Goal: Task Accomplishment & Management: Manage account settings

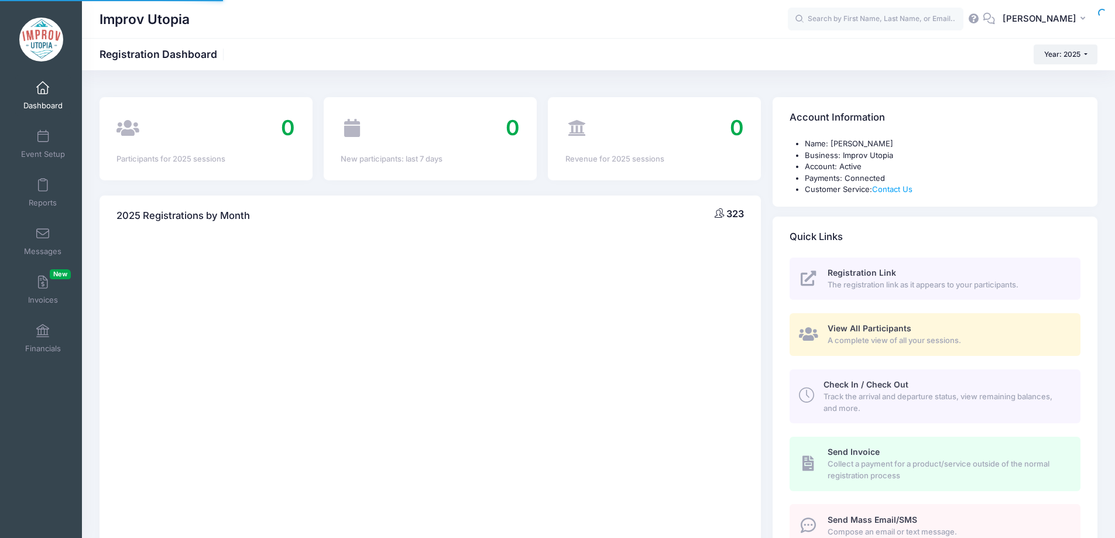
select select
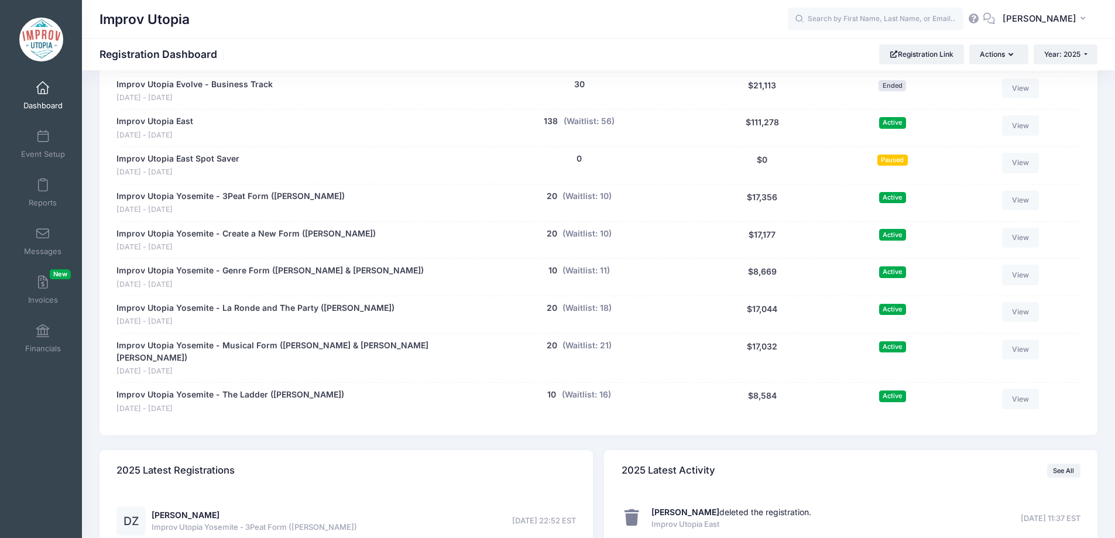
scroll to position [662, 0]
click at [600, 272] on button "(Waitlist: 11)" at bounding box center [585, 270] width 47 height 12
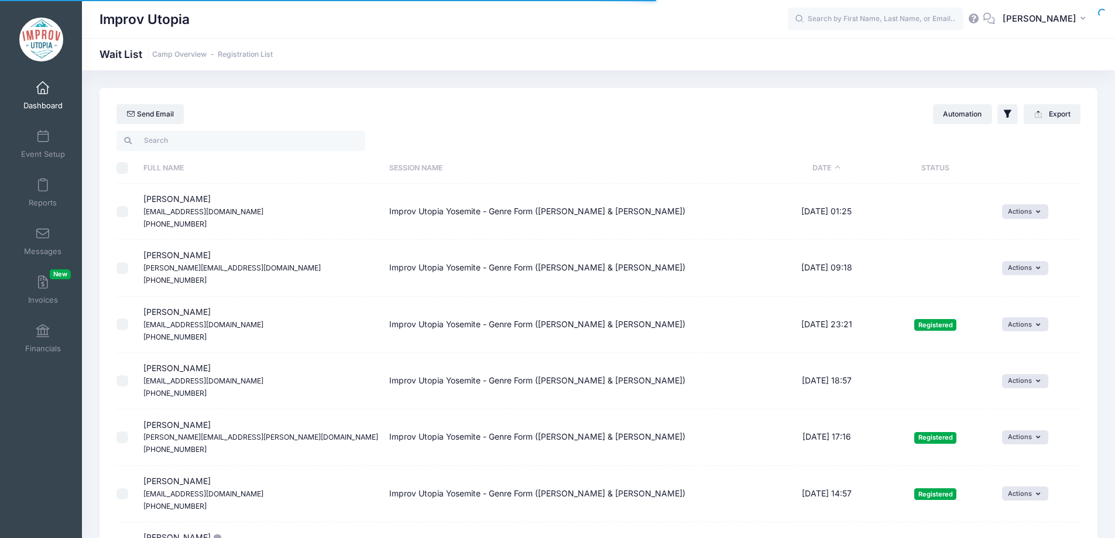
select select "50"
click at [212, 142] on input "search" at bounding box center [240, 141] width 249 height 20
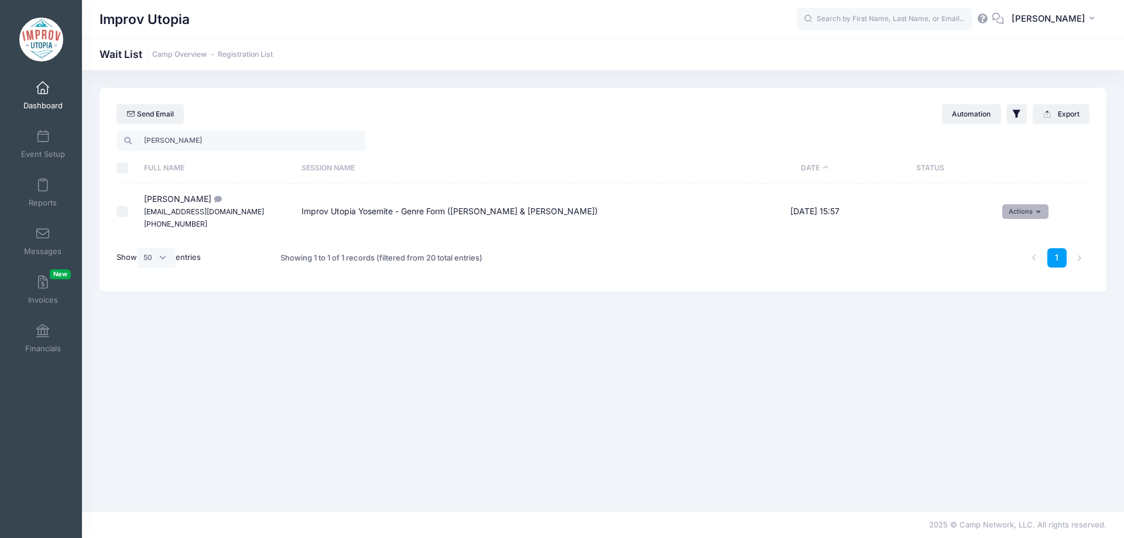
type input "[PERSON_NAME]"
click at [1045, 218] on button "Actions" at bounding box center [1025, 211] width 46 height 14
click at [1011, 236] on link "Invite" at bounding box center [1016, 237] width 51 height 22
click at [760, 232] on select "1 2 3 4 5 6 7 8 9 10 11 12 13 14 15 16 17 18 19 20 21 22 23 24 25 26 27 28 29 3…" at bounding box center [749, 229] width 41 height 25
select select "26"
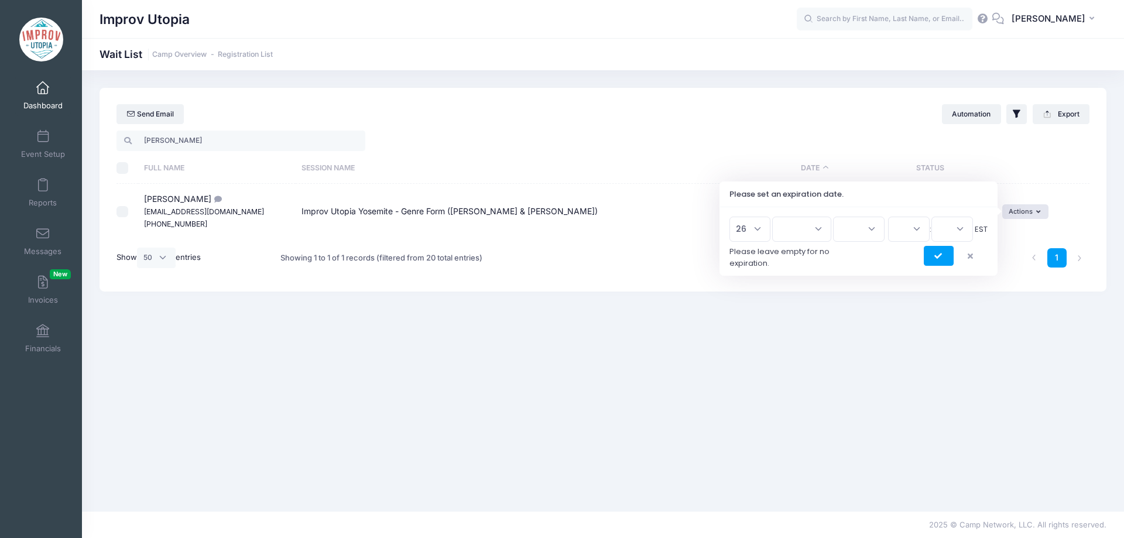
click at [733, 217] on select "1 2 3 4 5 6 7 8 9 10 11 12 13 14 15 16 17 18 19 20 21 22 23 24 25 26 27 28 29 3…" at bounding box center [749, 229] width 41 height 25
click at [800, 227] on select "Jan Feb Mar Apr May Jun Jul Aug Sep Oct Nov Dec" at bounding box center [801, 229] width 59 height 25
select select "7"
click at [777, 217] on select "Jan Feb Mar Apr May Jun Jul Aug Sep Oct Nov Dec" at bounding box center [801, 229] width 59 height 25
click at [852, 229] on select "2026 2025" at bounding box center [859, 229] width 52 height 25
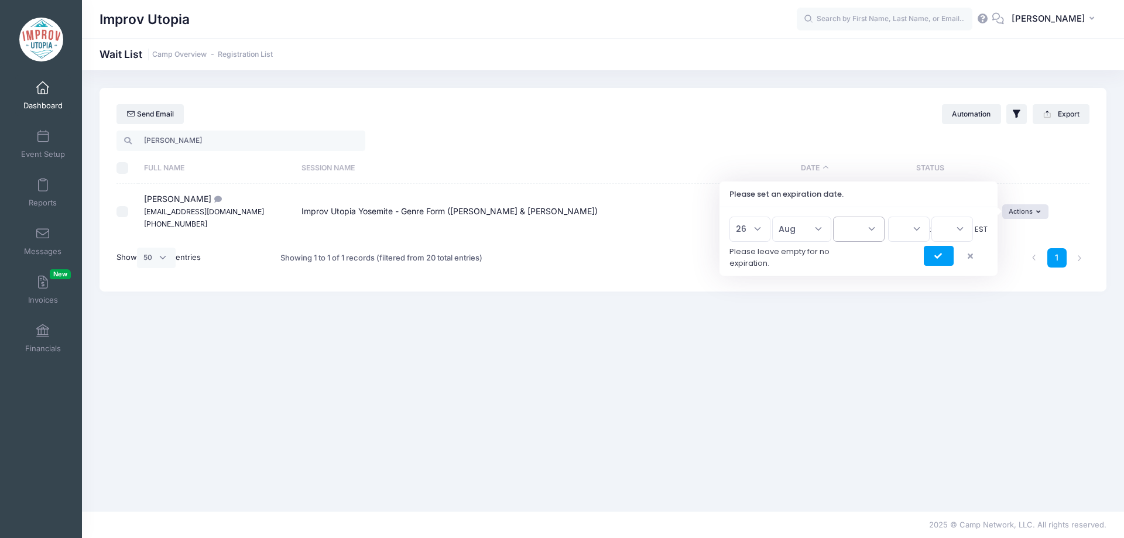
select select "2025"
click at [833, 217] on select "2026 2025" at bounding box center [859, 229] width 52 height 25
click at [899, 233] on select "00 01 02 03 04 05 06 07 08 09 10 11 12 13 14 15 16 17 18 19 20 21 22 23" at bounding box center [909, 229] width 42 height 25
select select "16"
click at [888, 217] on select "00 01 02 03 04 05 06 07 08 09 10 11 12 13 14 15 16 17 18 19 20 21 22 23" at bounding box center [909, 229] width 42 height 25
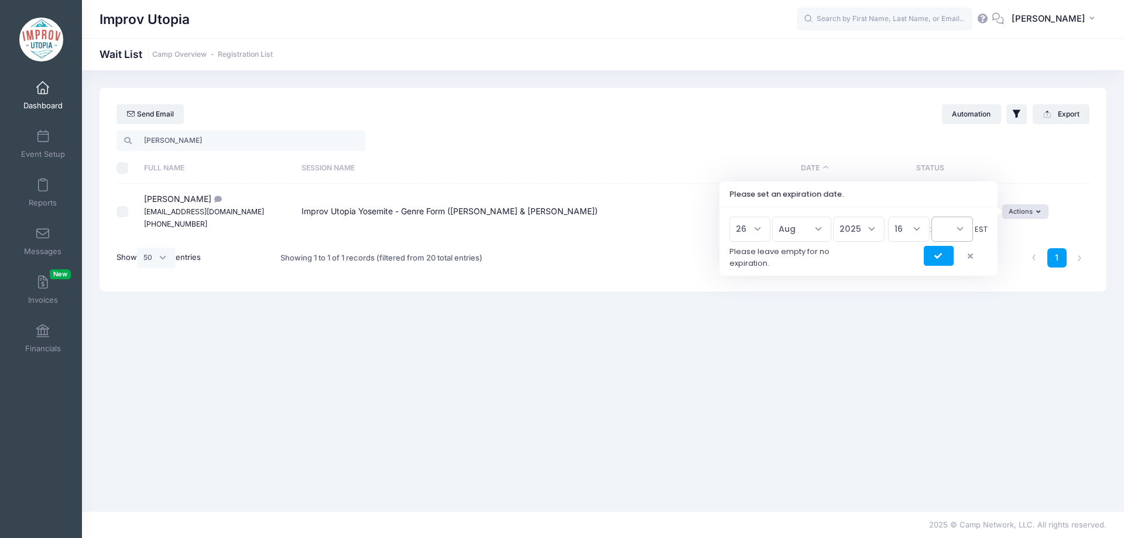
click at [956, 226] on select "00 15 30 45" at bounding box center [952, 229] width 42 height 25
select select "45"
click at [931, 217] on select "00 15 30 45" at bounding box center [952, 229] width 42 height 25
click at [937, 266] on button "submit" at bounding box center [939, 256] width 30 height 20
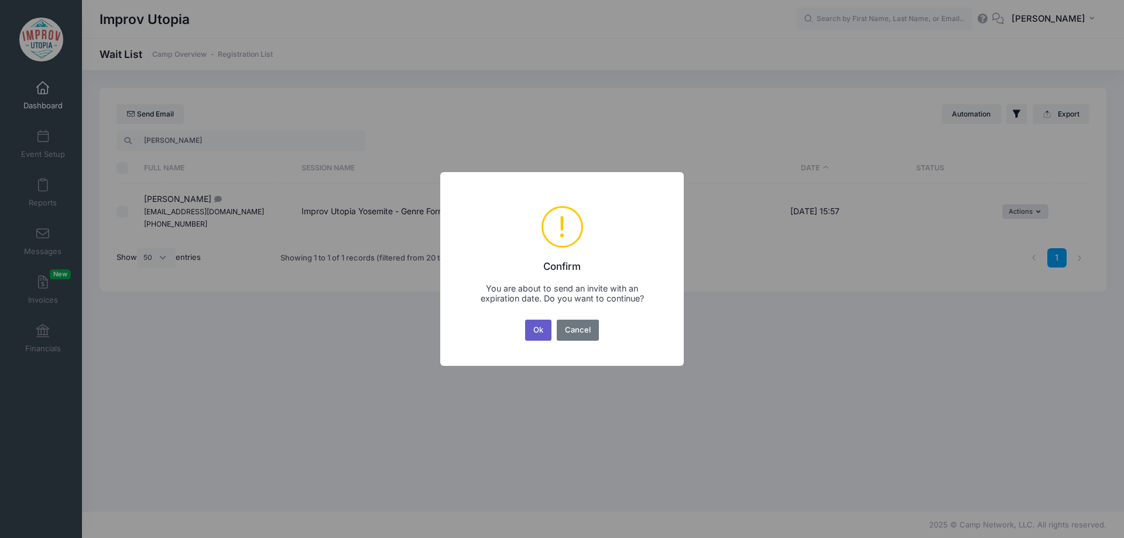
click at [538, 330] on button "Ok" at bounding box center [538, 330] width 27 height 21
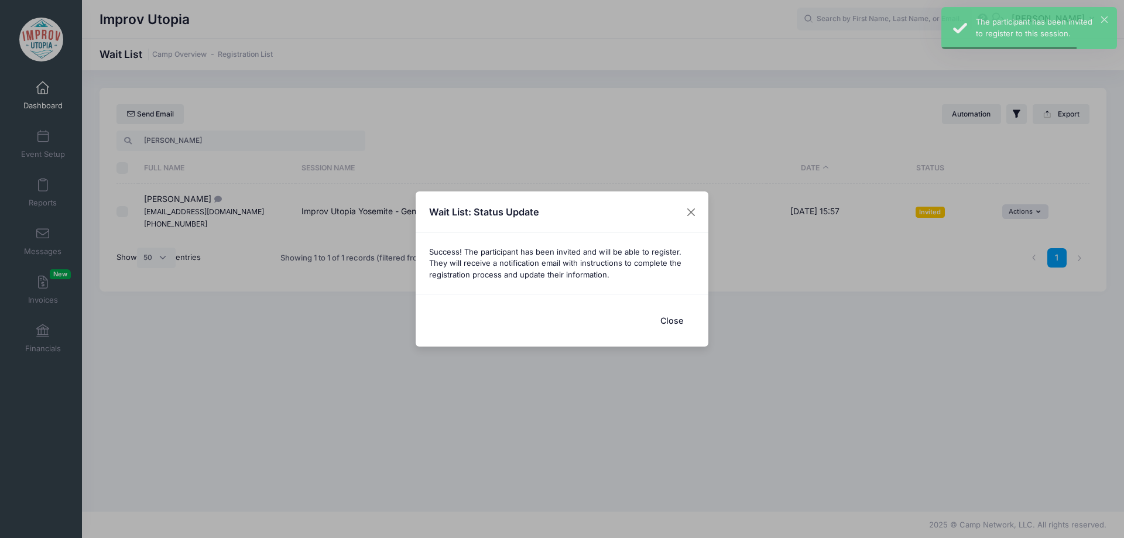
click at [670, 325] on button "Close" at bounding box center [671, 320] width 47 height 25
